Goal: Information Seeking & Learning: Find specific fact

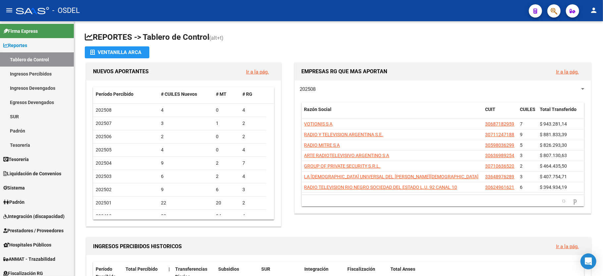
click at [552, 11] on icon "button" at bounding box center [554, 11] width 7 height 8
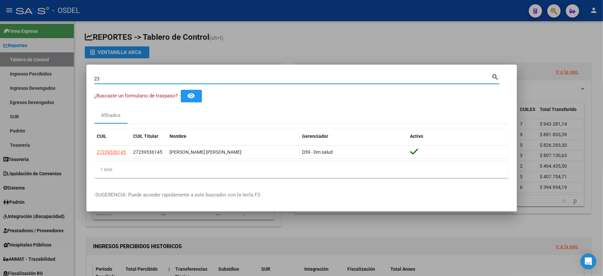
type input "2"
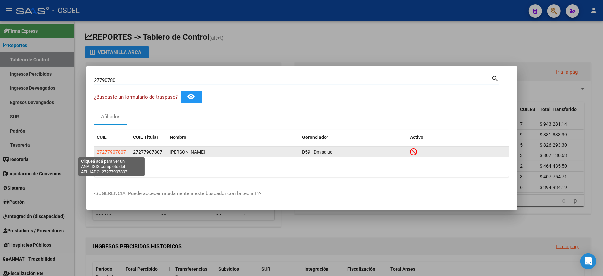
click at [102, 152] on span "27277907807" at bounding box center [111, 151] width 29 height 5
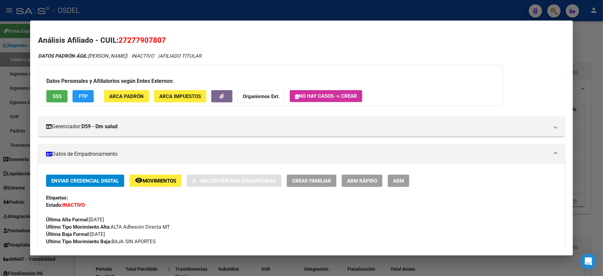
click at [589, 48] on div at bounding box center [301, 138] width 603 height 276
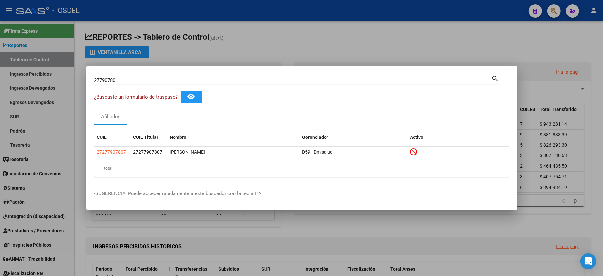
drag, startPoint x: 146, startPoint y: 81, endPoint x: 0, endPoint y: 81, distance: 146.4
click at [0, 81] on div "27790780 Buscar (apellido, dni, cuil, nro traspaso, cuit, obra social) search ¿…" at bounding box center [301, 138] width 603 height 276
type input "37761158"
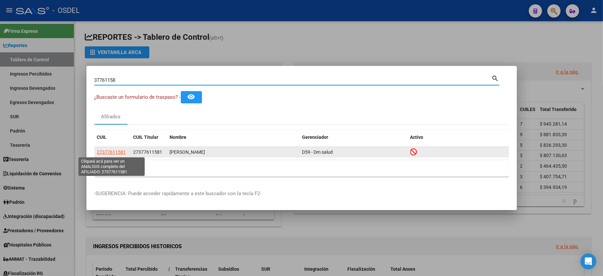
click at [106, 153] on span "27377611581" at bounding box center [111, 151] width 29 height 5
type textarea "27377611581"
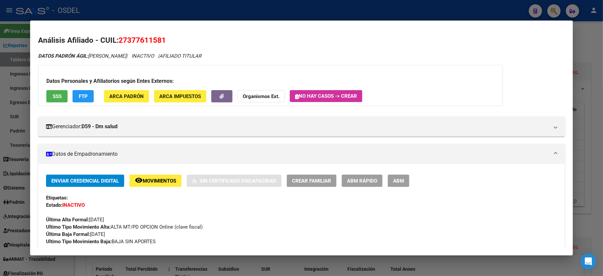
click at [591, 54] on div at bounding box center [301, 138] width 603 height 276
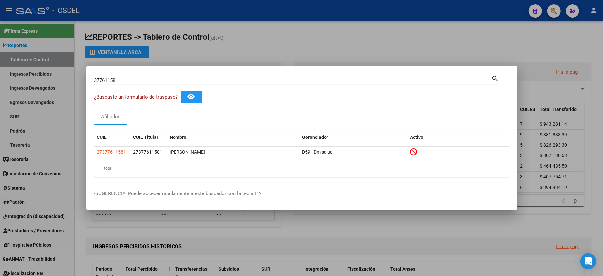
drag, startPoint x: 227, startPoint y: 80, endPoint x: 26, endPoint y: 71, distance: 201.3
click at [26, 71] on div "37761158 Buscar (apellido, dni, cuil, nro traspaso, cuit, obra social) search ¿…" at bounding box center [301, 138] width 603 height 276
type input "40085977"
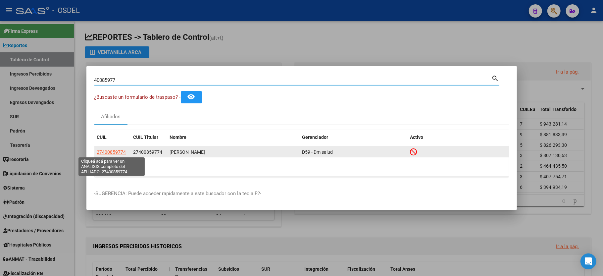
click at [111, 149] on span "27400859774" at bounding box center [111, 151] width 29 height 5
type textarea "27400859774"
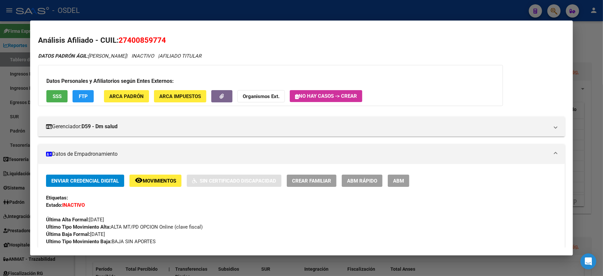
click at [582, 48] on div at bounding box center [301, 138] width 603 height 276
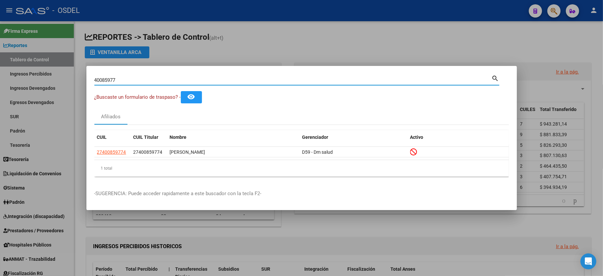
drag, startPoint x: 138, startPoint y: 82, endPoint x: 67, endPoint y: 72, distance: 71.7
click at [67, 72] on div "40085977 Buscar (apellido, dni, cuil, nro traspaso, cuit, obra social) search ¿…" at bounding box center [301, 138] width 603 height 276
type input "33697158"
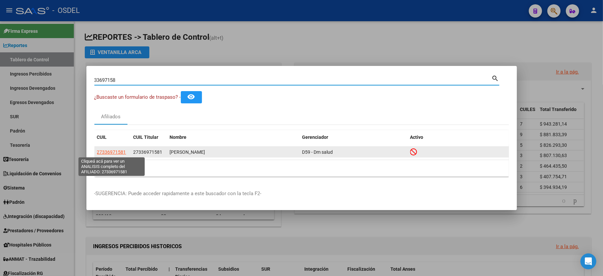
click at [105, 152] on span "27336971581" at bounding box center [111, 151] width 29 height 5
type textarea "27336971581"
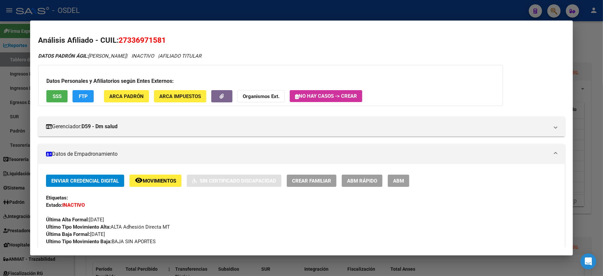
click at [585, 36] on div at bounding box center [301, 138] width 603 height 276
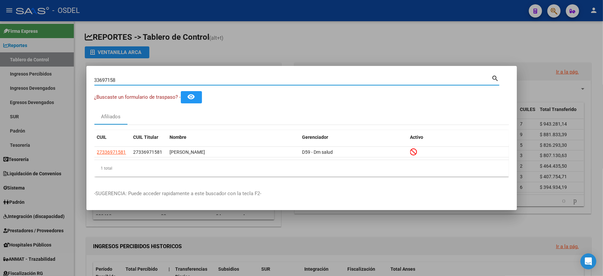
drag, startPoint x: 146, startPoint y: 80, endPoint x: 0, endPoint y: 65, distance: 146.5
click at [0, 65] on div "33697158 Buscar (apellido, dni, cuil, nro traspaso, cuit, obra social) search ¿…" at bounding box center [301, 138] width 603 height 276
type input "41532394"
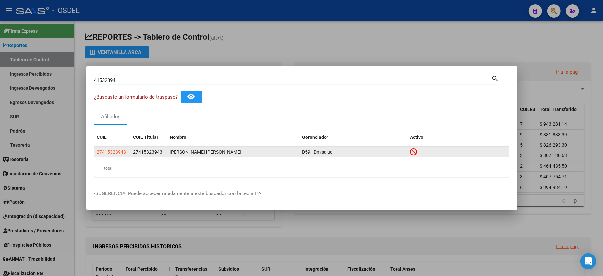
click at [115, 147] on datatable-body-cell "27415323943" at bounding box center [112, 152] width 36 height 10
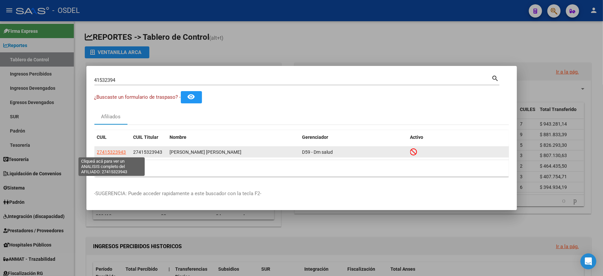
click at [114, 153] on span "27415323943" at bounding box center [111, 151] width 29 height 5
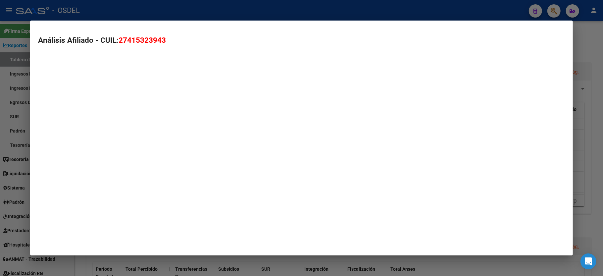
type textarea "27415323943"
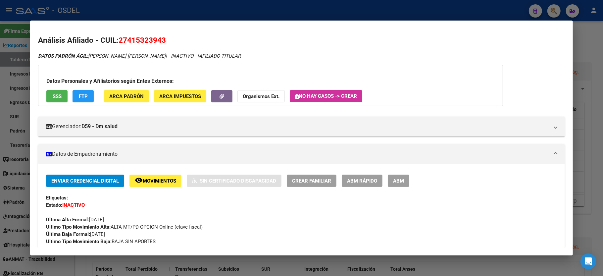
click at [585, 47] on div at bounding box center [301, 138] width 603 height 276
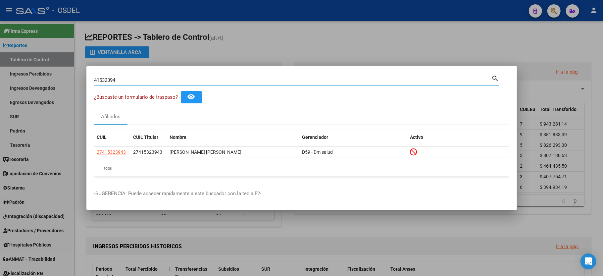
drag, startPoint x: 125, startPoint y: 78, endPoint x: 11, endPoint y: 81, distance: 114.0
click at [11, 81] on div "41532394 Buscar (apellido, dni, cuil, nro traspaso, cuit, obra social) search ¿…" at bounding box center [301, 138] width 603 height 276
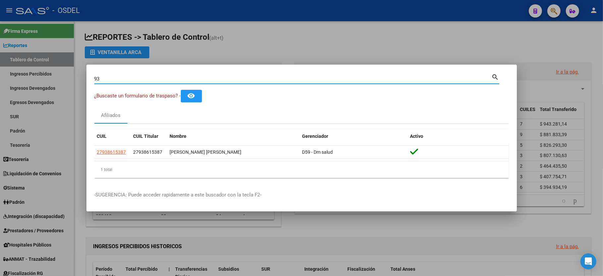
type input "9"
type input "2"
type input "23012935"
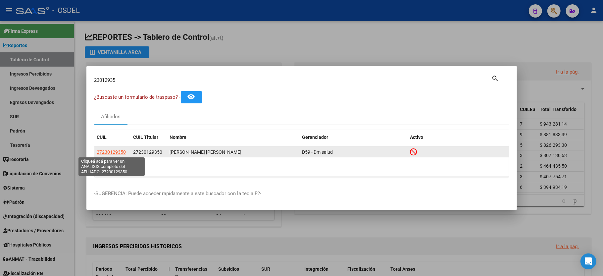
click at [114, 150] on span "27230129350" at bounding box center [111, 151] width 29 height 5
type textarea "27230129350"
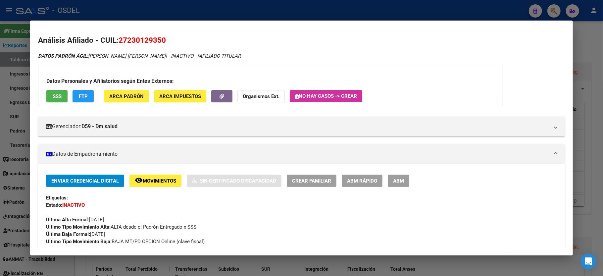
click at [588, 52] on div at bounding box center [301, 138] width 603 height 276
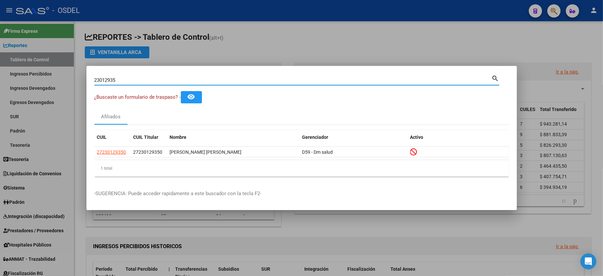
drag, startPoint x: 165, startPoint y: 81, endPoint x: 18, endPoint y: 76, distance: 147.2
click at [18, 76] on div "23012935 Buscar (apellido, dni, cuil, nro traspaso, cuit, obra social) search ¿…" at bounding box center [301, 138] width 603 height 276
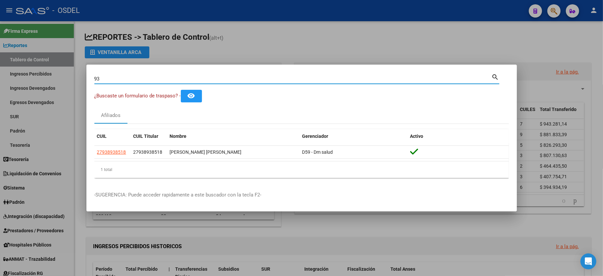
type input "9"
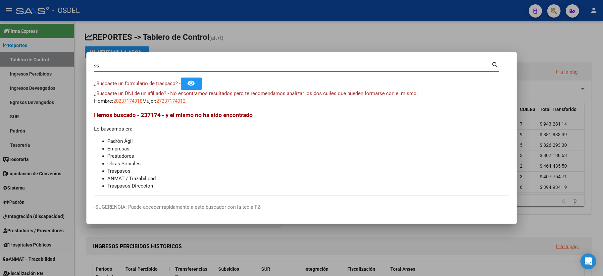
type input "2"
type input "23817491"
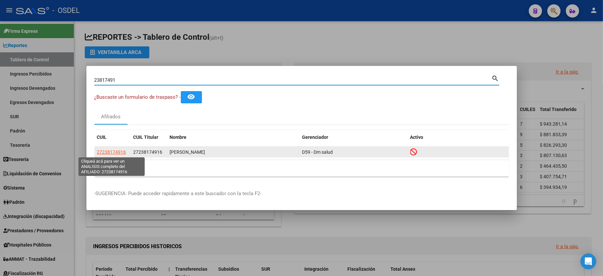
click at [108, 154] on span "27238174916" at bounding box center [111, 151] width 29 height 5
type textarea "27238174916"
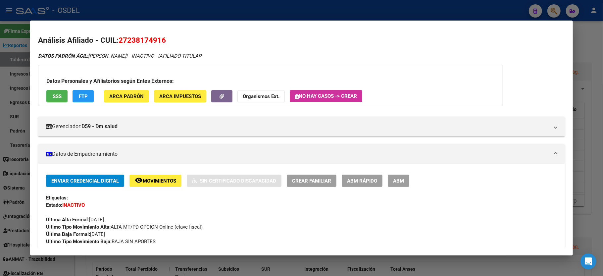
click at [594, 44] on div at bounding box center [301, 138] width 603 height 276
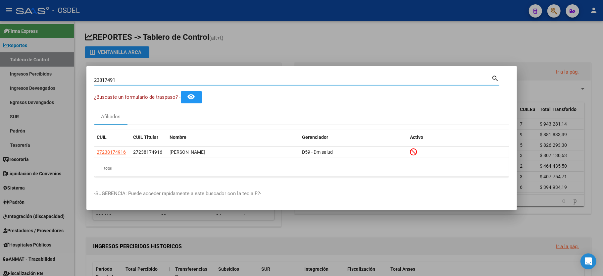
drag, startPoint x: 129, startPoint y: 82, endPoint x: 48, endPoint y: 84, distance: 80.8
click at [48, 84] on div "23817491 Buscar (apellido, dni, cuil, nro traspaso, cuit, obra social) search ¿…" at bounding box center [301, 138] width 603 height 276
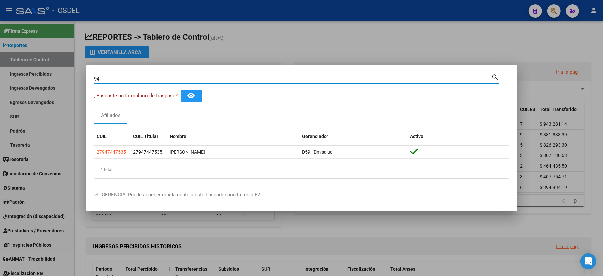
type input "9"
type input "31802858"
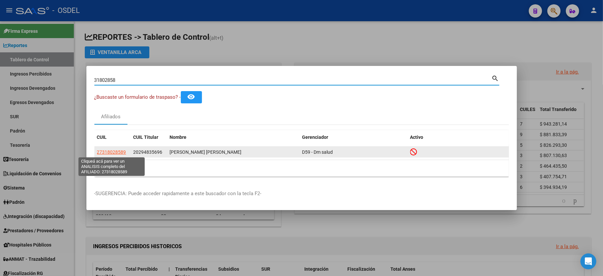
click at [106, 151] on span "27318028589" at bounding box center [111, 151] width 29 height 5
type textarea "27318028589"
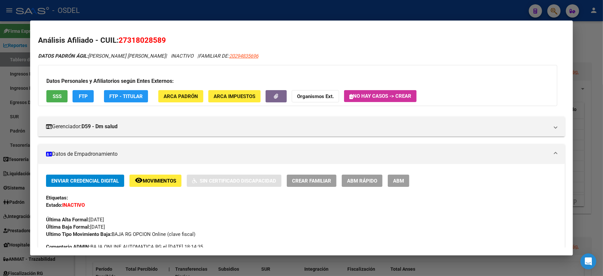
click at [586, 48] on div at bounding box center [301, 138] width 603 height 276
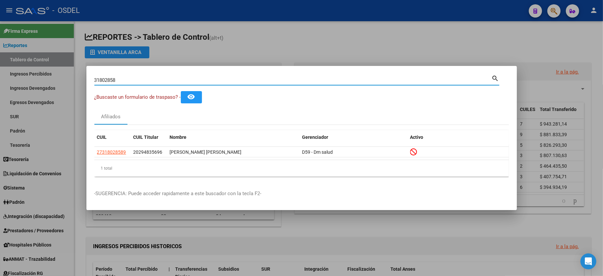
drag, startPoint x: 118, startPoint y: 79, endPoint x: 33, endPoint y: 83, distance: 85.3
click at [33, 83] on div "31802858 Buscar (apellido, dni, cuil, nro traspaso, cuit, obra social) search ¿…" at bounding box center [301, 138] width 603 height 276
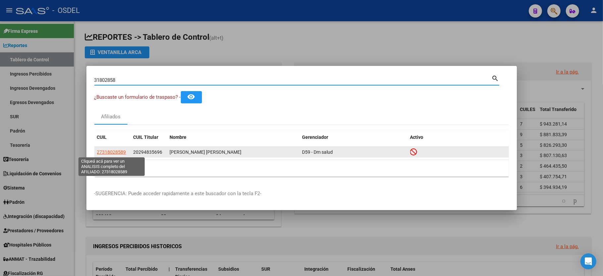
click at [111, 150] on span "27318028589" at bounding box center [111, 151] width 29 height 5
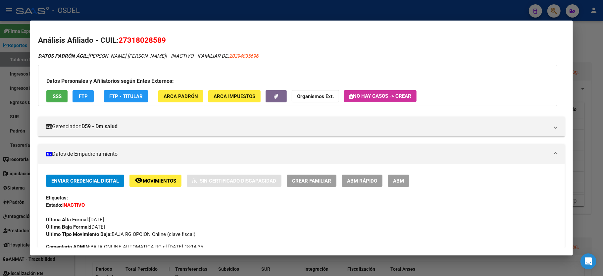
click at [592, 48] on div at bounding box center [301, 138] width 603 height 276
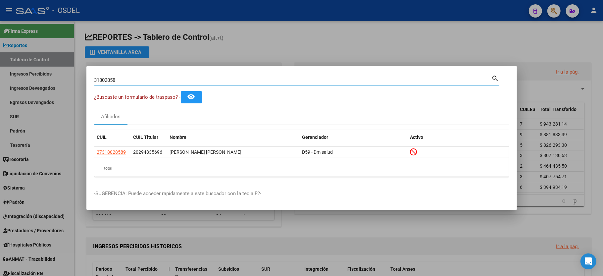
drag, startPoint x: 152, startPoint y: 82, endPoint x: 0, endPoint y: 66, distance: 152.6
click at [0, 66] on div "31802858 Buscar (apellido, dni, cuil, nro traspaso, cuit, obra social) search ¿…" at bounding box center [301, 138] width 603 height 276
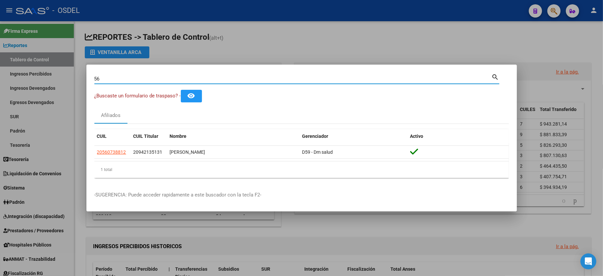
type input "5"
type input "58062492"
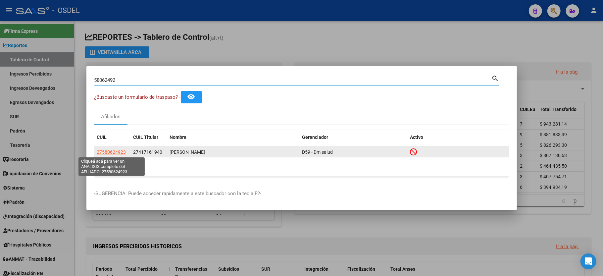
click at [114, 152] on span "27580624923" at bounding box center [111, 151] width 29 height 5
type textarea "27580624923"
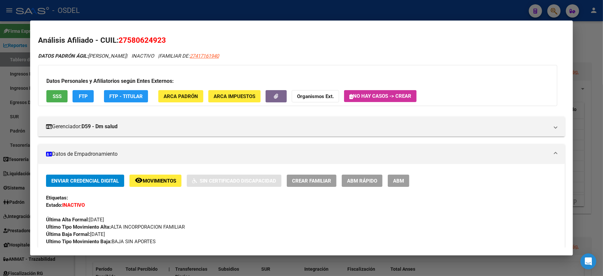
click at [603, 55] on div at bounding box center [301, 138] width 603 height 276
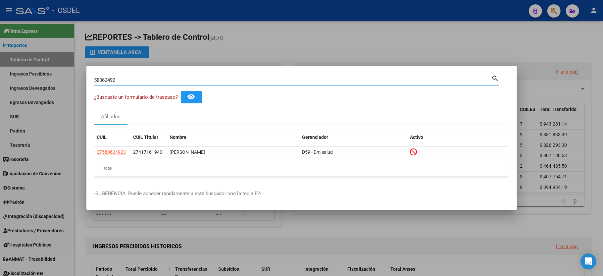
drag, startPoint x: 147, startPoint y: 81, endPoint x: 14, endPoint y: 76, distance: 133.9
click at [14, 76] on div "58062492 Buscar (apellido, dni, cuil, nro traspaso, cuit, obra social) search ¿…" at bounding box center [301, 138] width 603 height 276
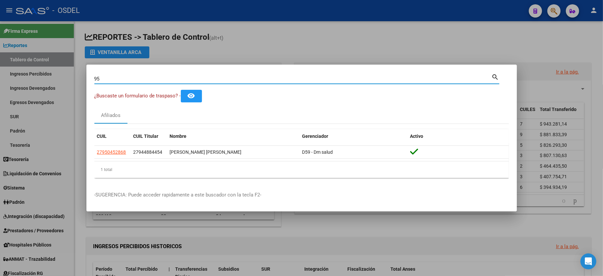
type input "9"
type input "3"
type input "41726590"
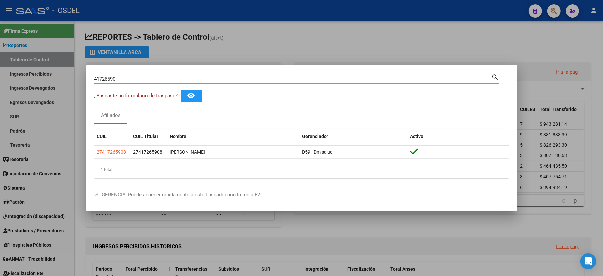
click at [386, 45] on div at bounding box center [301, 138] width 603 height 276
